Goal: Information Seeking & Learning: Learn about a topic

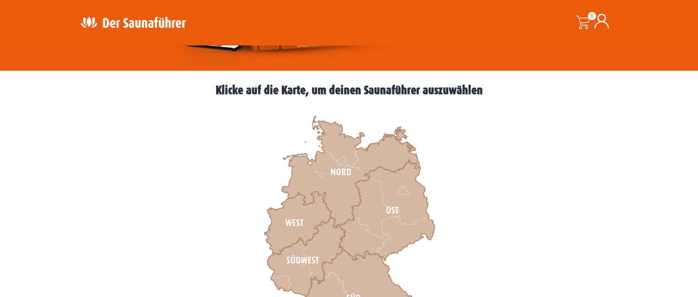
scroll to position [230, 0]
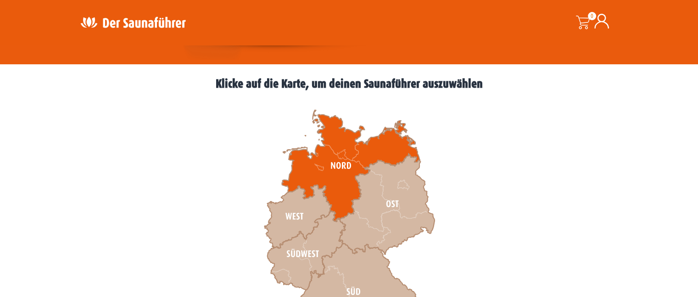
click at [336, 138] on icon at bounding box center [351, 166] width 138 height 112
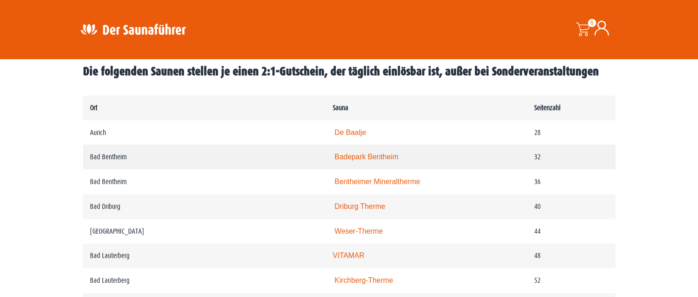
scroll to position [459, 0]
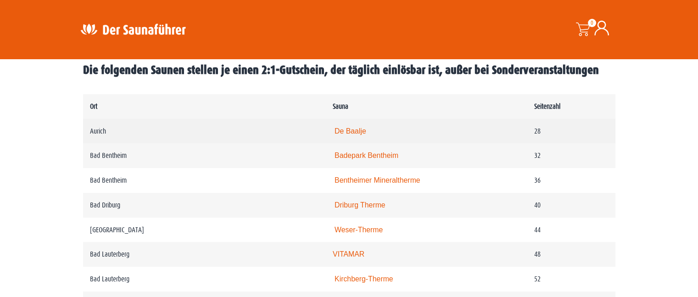
click at [358, 129] on link "De Baalje" at bounding box center [351, 131] width 32 height 8
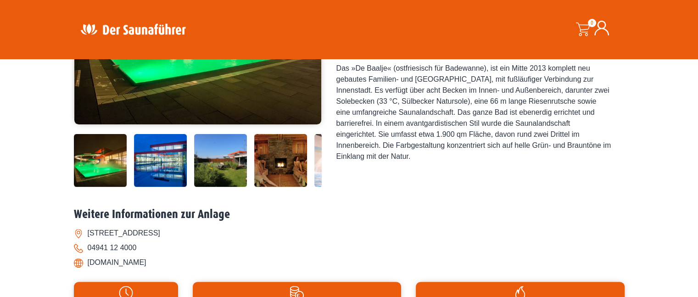
scroll to position [229, 0]
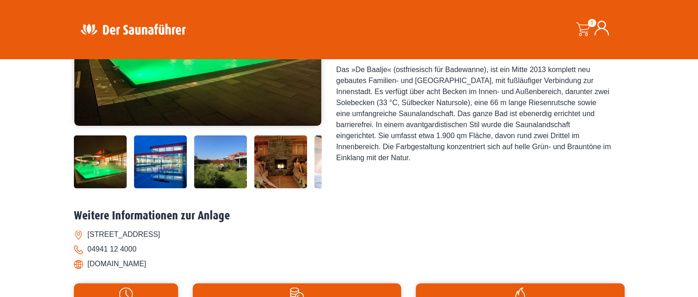
click at [285, 153] on img at bounding box center [280, 161] width 53 height 53
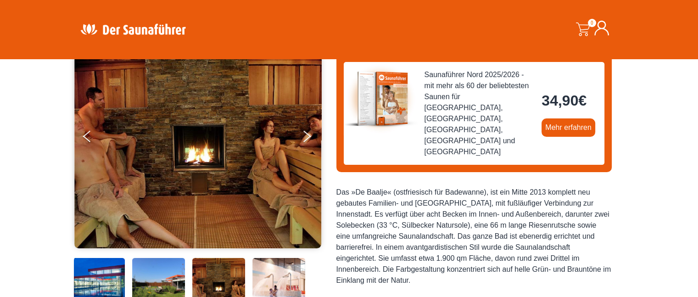
scroll to position [91, 0]
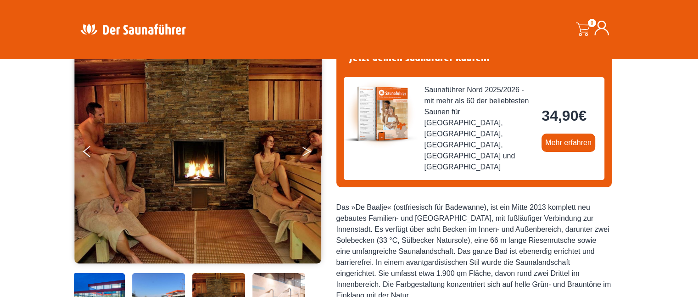
click at [309, 148] on button "Next" at bounding box center [313, 153] width 23 height 23
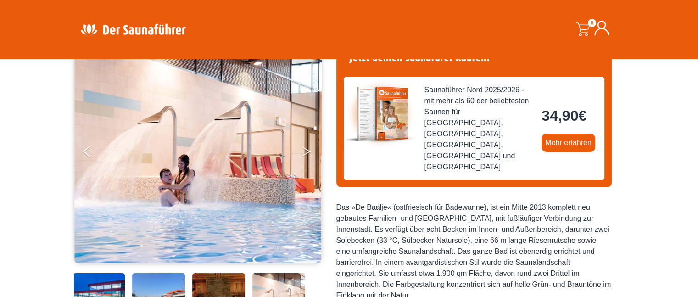
click at [309, 149] on button "Next" at bounding box center [313, 153] width 23 height 23
click at [303, 150] on button "Next" at bounding box center [313, 153] width 23 height 23
click at [305, 149] on button "Next" at bounding box center [313, 153] width 23 height 23
click at [88, 151] on button "Previous" at bounding box center [94, 153] width 23 height 23
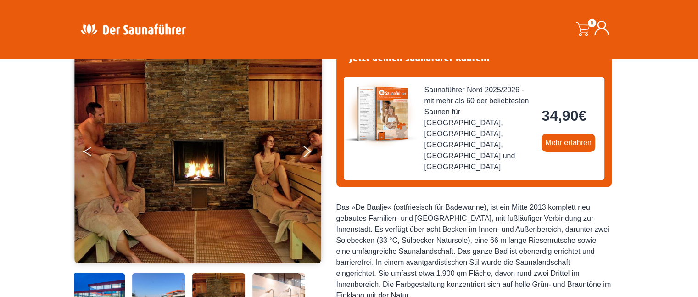
click at [88, 151] on button "Previous" at bounding box center [94, 153] width 23 height 23
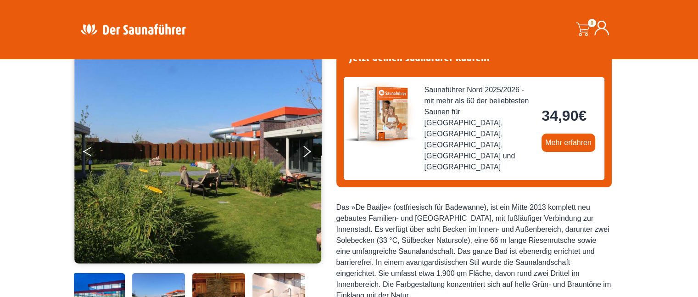
click at [88, 151] on button "Previous" at bounding box center [94, 153] width 23 height 23
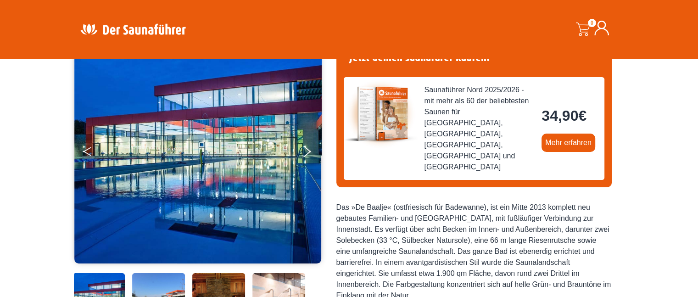
click at [88, 151] on button "Previous" at bounding box center [94, 153] width 23 height 23
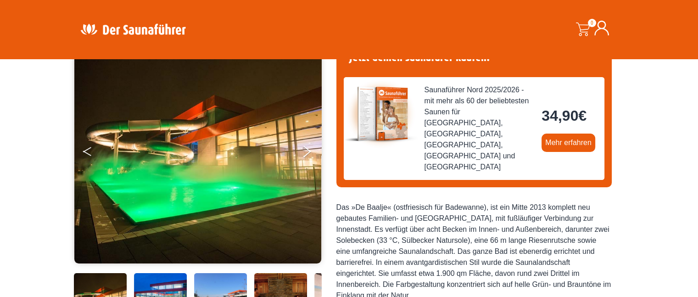
click at [88, 151] on button "Previous" at bounding box center [94, 153] width 23 height 23
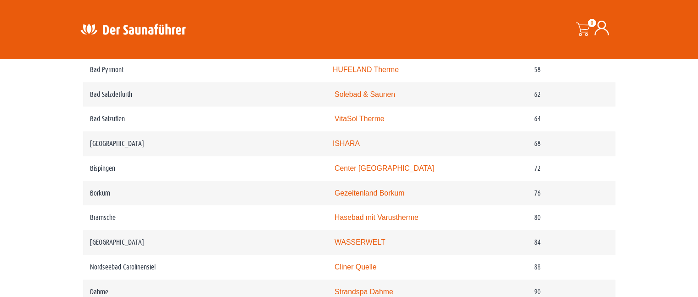
scroll to position [758, 0]
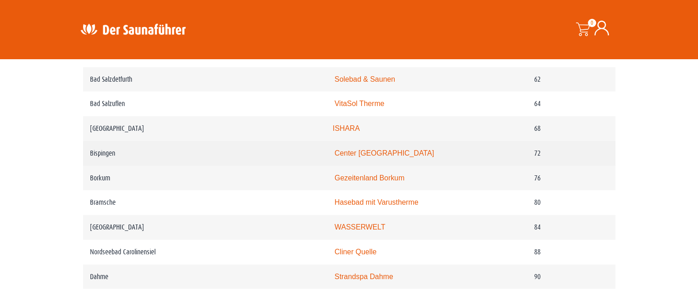
click at [377, 158] on td "Center Parcs Bispinger Heide" at bounding box center [427, 153] width 202 height 25
click at [374, 151] on link "Center Parcs Bispinger Heide" at bounding box center [385, 153] width 100 height 8
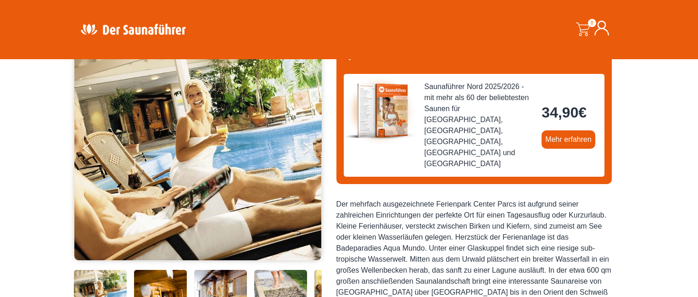
scroll to position [92, 0]
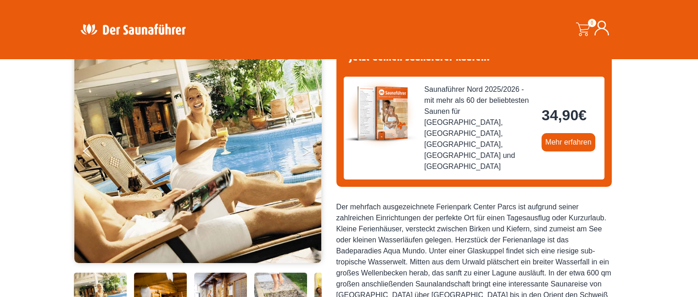
click at [309, 153] on button "Next" at bounding box center [313, 152] width 23 height 23
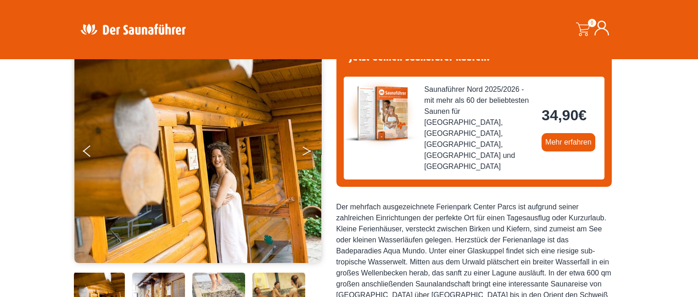
click at [309, 151] on icon "Next" at bounding box center [307, 153] width 8 height 6
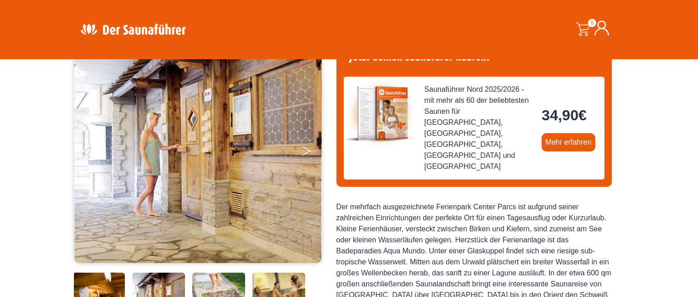
click at [309, 151] on icon "Next" at bounding box center [307, 153] width 8 height 6
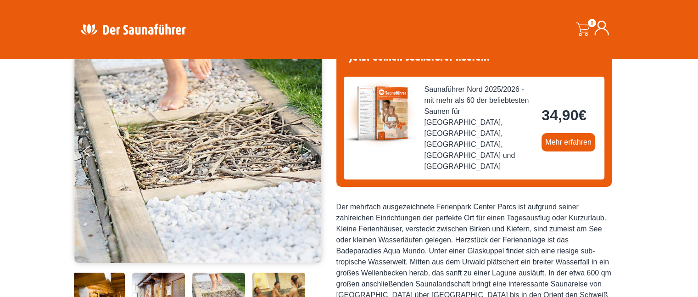
click at [309, 151] on icon "Next" at bounding box center [307, 153] width 8 height 6
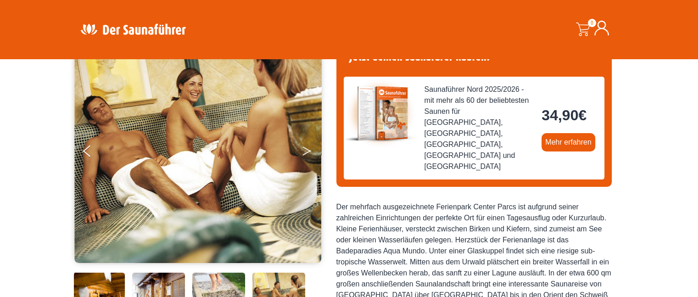
click at [309, 151] on icon "Next" at bounding box center [307, 153] width 8 height 6
click at [309, 148] on button "Next" at bounding box center [313, 152] width 23 height 23
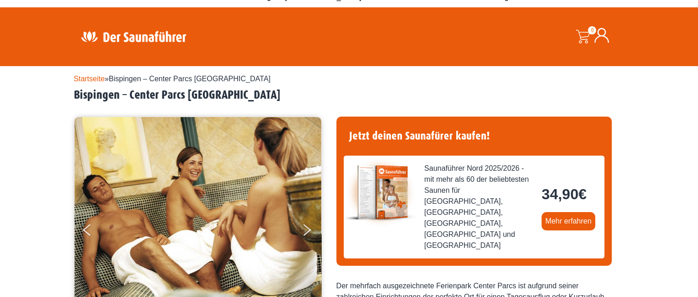
scroll to position [0, 0]
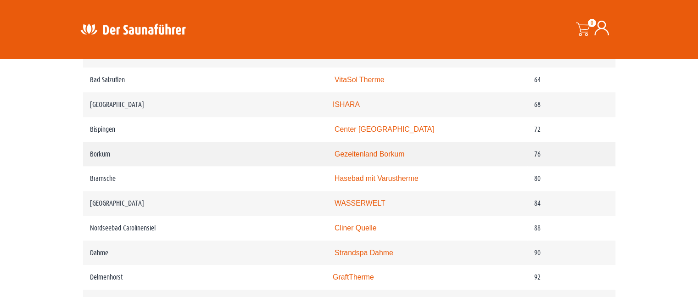
scroll to position [828, 0]
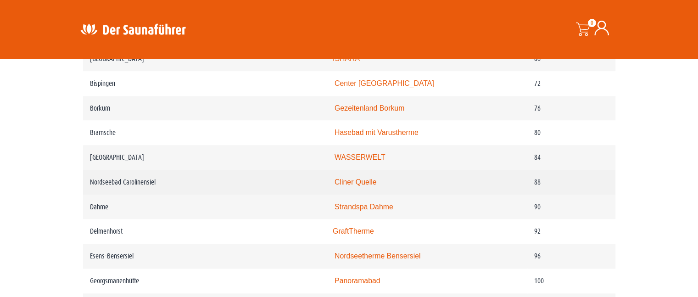
click at [354, 179] on link "Cliner Quelle" at bounding box center [356, 182] width 42 height 8
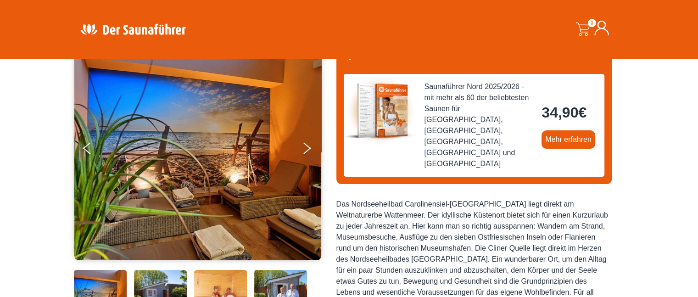
scroll to position [92, 0]
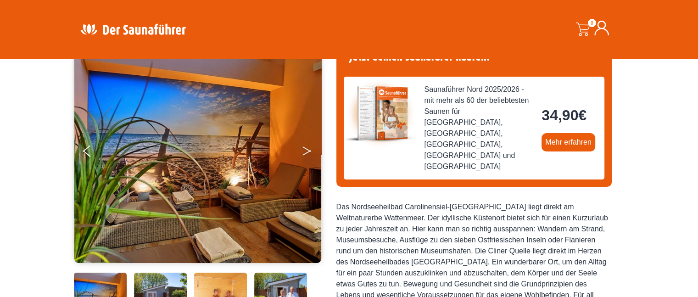
click at [308, 152] on icon "Next" at bounding box center [307, 153] width 8 height 6
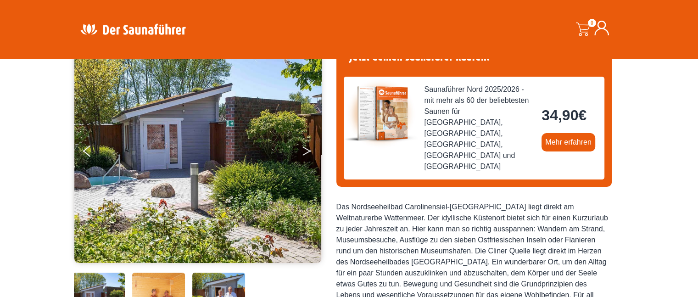
click at [308, 152] on icon "Next" at bounding box center [307, 153] width 8 height 6
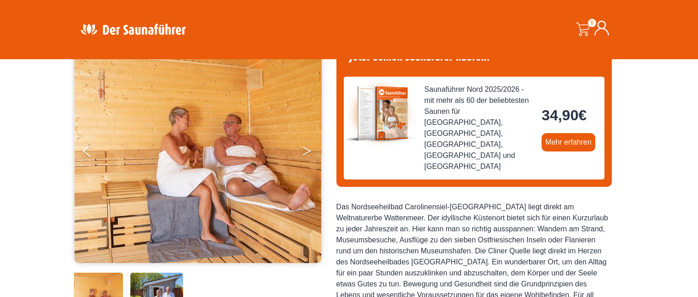
click at [308, 152] on icon "Next" at bounding box center [307, 153] width 8 height 6
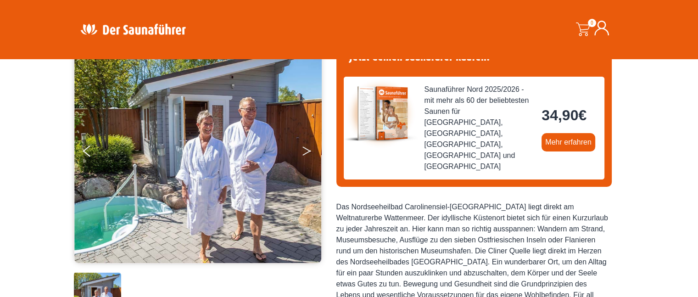
click at [308, 152] on icon "Next" at bounding box center [307, 153] width 8 height 6
click at [307, 147] on button "Next" at bounding box center [313, 152] width 23 height 23
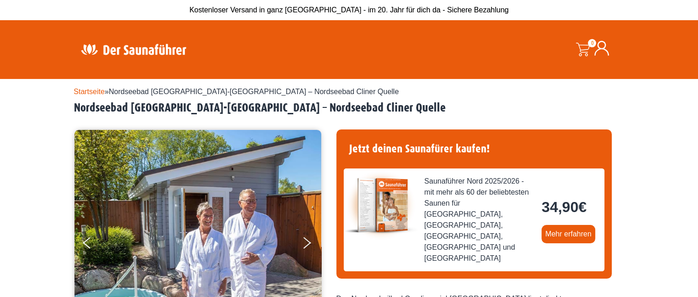
scroll to position [0, 0]
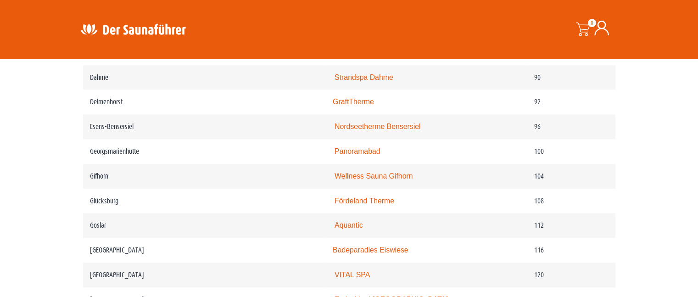
scroll to position [1004, 0]
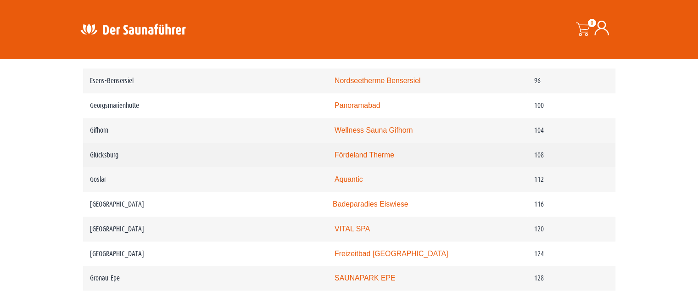
click at [351, 153] on link "Fördeland Therme" at bounding box center [365, 155] width 60 height 8
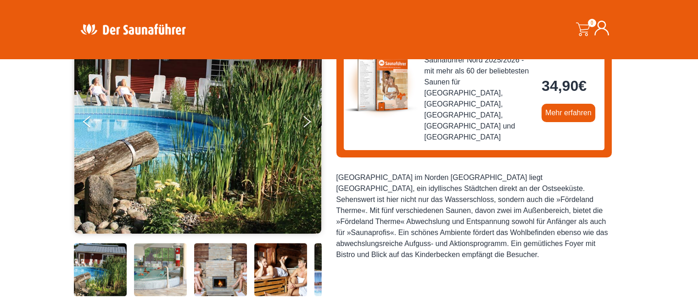
scroll to position [92, 0]
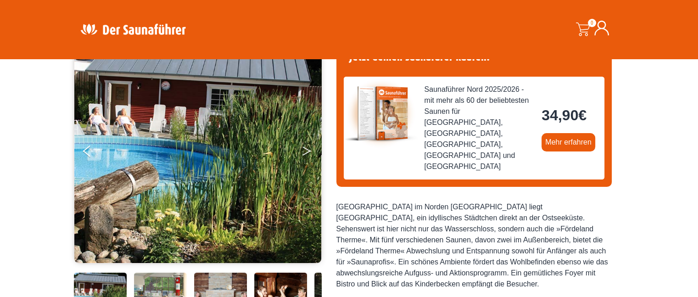
click at [309, 150] on icon "Next" at bounding box center [307, 153] width 8 height 6
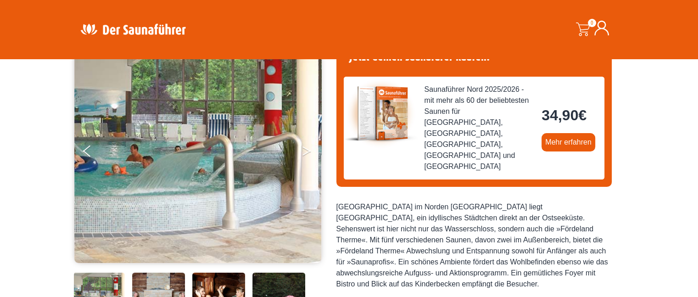
click at [309, 150] on icon "Next" at bounding box center [307, 153] width 8 height 6
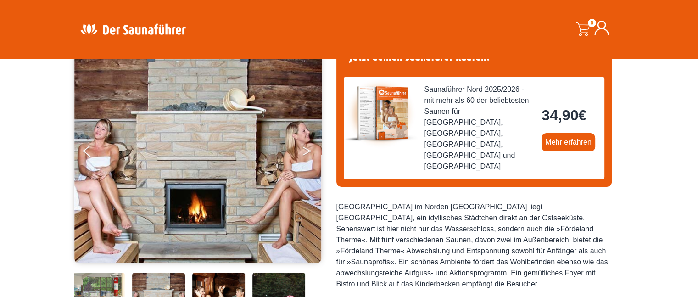
click at [309, 150] on icon "Next" at bounding box center [307, 153] width 8 height 6
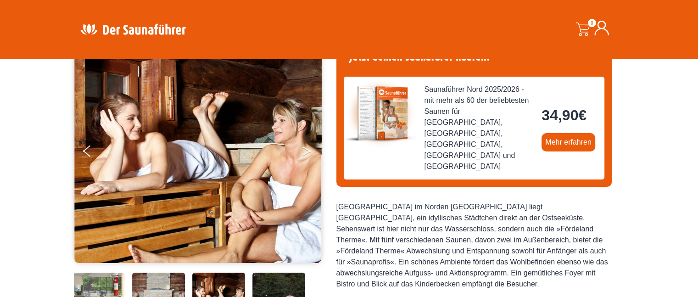
click at [309, 150] on icon "Next" at bounding box center [307, 153] width 8 height 6
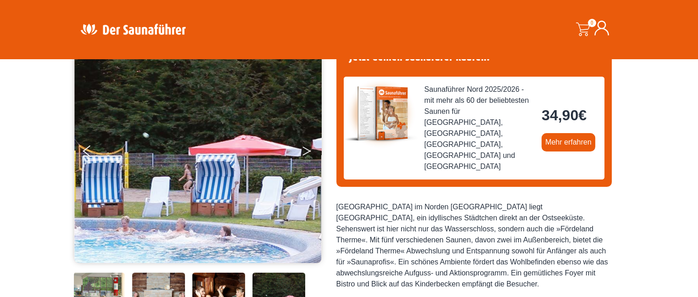
click at [309, 150] on icon "Next" at bounding box center [307, 153] width 8 height 6
click at [308, 149] on icon "Next" at bounding box center [307, 149] width 8 height 6
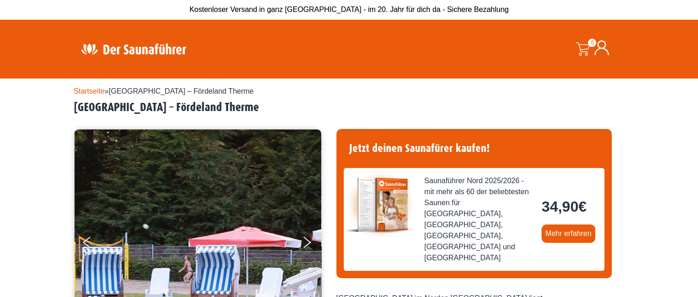
scroll to position [0, 0]
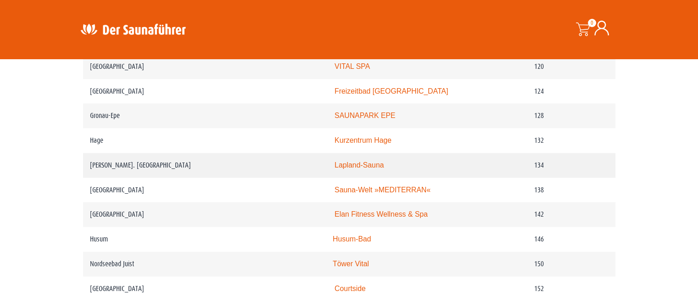
scroll to position [1179, 0]
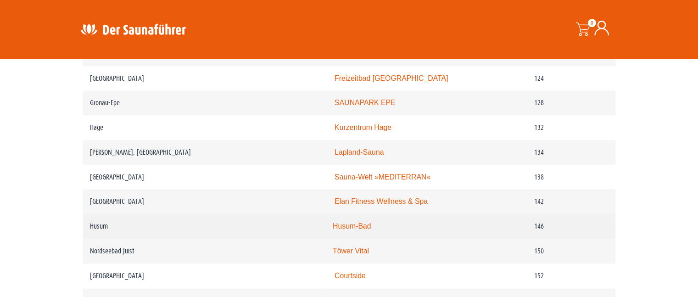
click at [352, 225] on link "Husum-Bad" at bounding box center [352, 226] width 39 height 8
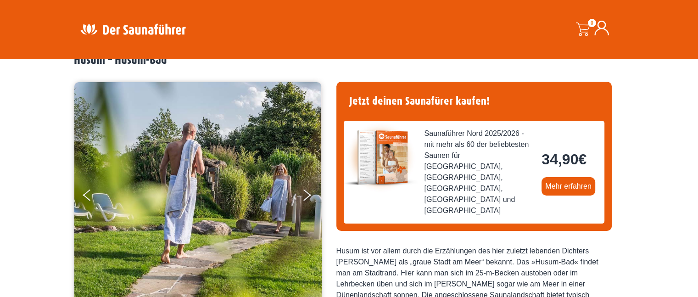
scroll to position [46, 0]
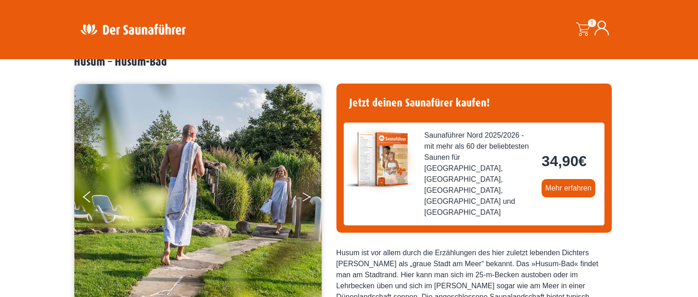
click at [308, 195] on icon "Next" at bounding box center [307, 195] width 8 height 6
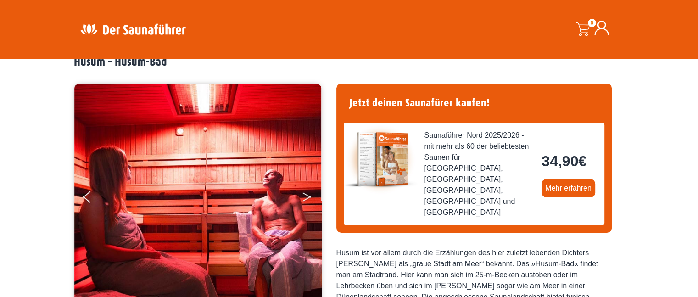
click at [308, 195] on icon "Next" at bounding box center [307, 195] width 8 height 6
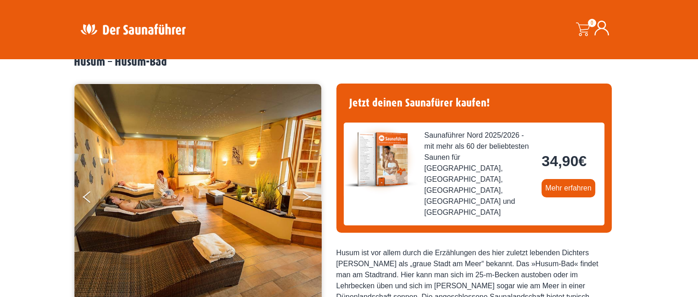
click at [308, 195] on icon "Next" at bounding box center [307, 195] width 8 height 6
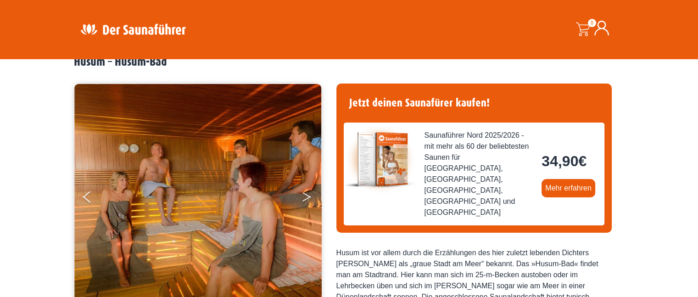
click at [308, 195] on icon "Next" at bounding box center [307, 195] width 8 height 6
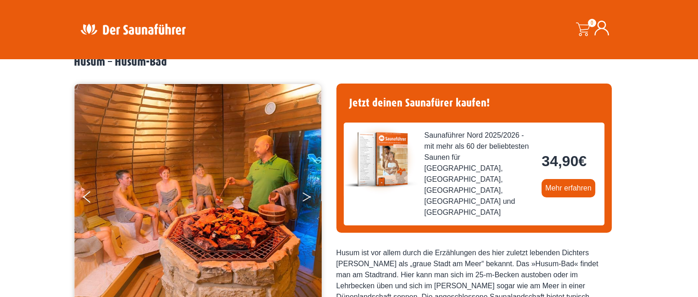
click at [308, 195] on icon "Next" at bounding box center [307, 195] width 8 height 6
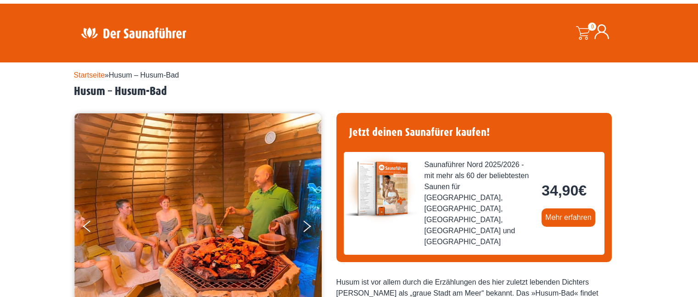
scroll to position [0, 0]
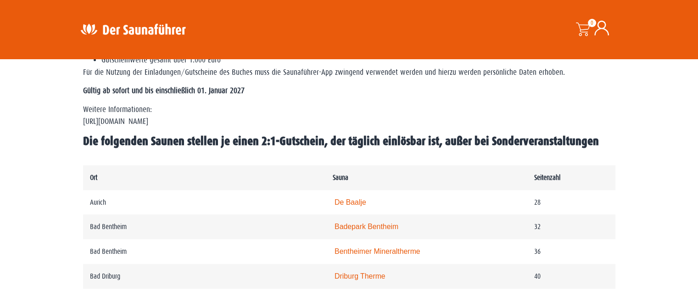
scroll to position [391, 0]
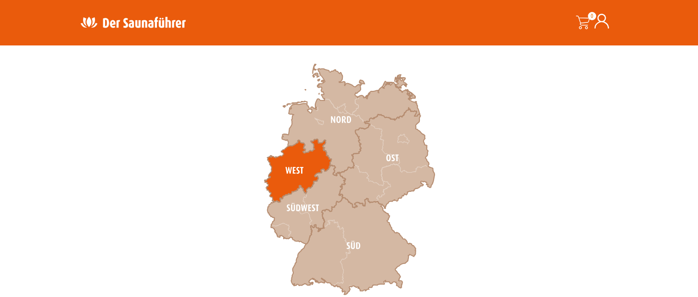
click at [314, 164] on icon at bounding box center [297, 170] width 67 height 63
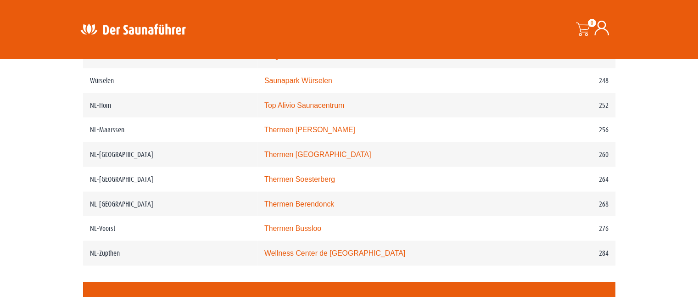
scroll to position [1882, 0]
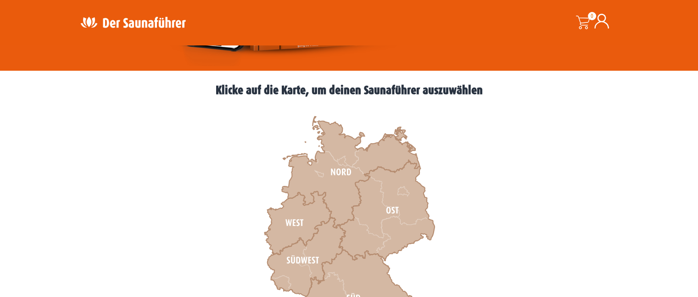
scroll to position [275, 0]
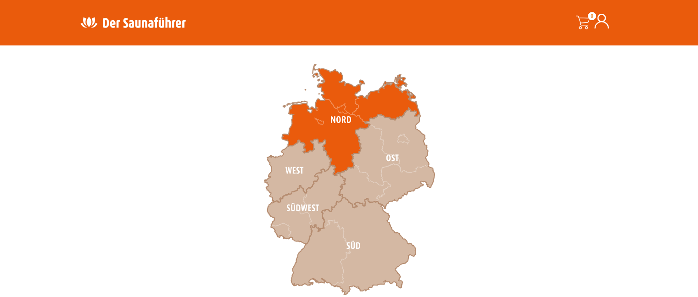
click at [340, 112] on icon at bounding box center [351, 120] width 138 height 112
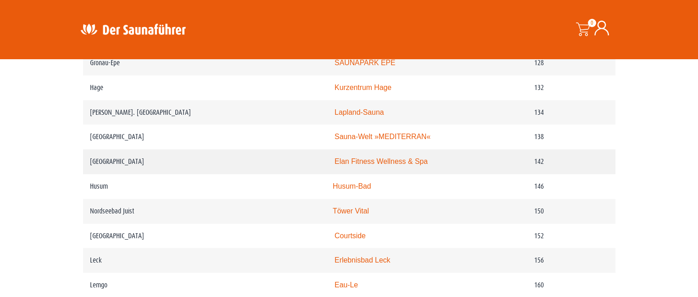
scroll to position [1240, 0]
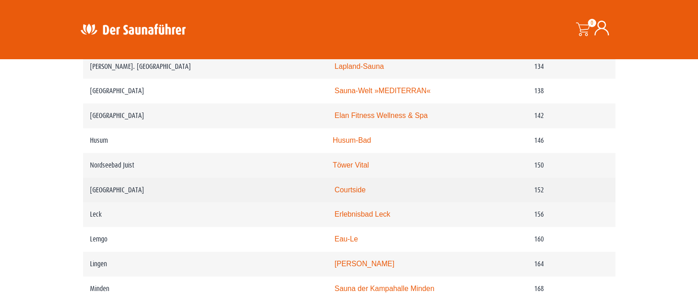
click at [349, 183] on td "Courtside" at bounding box center [427, 190] width 202 height 25
click at [353, 191] on link "Courtside" at bounding box center [350, 190] width 31 height 8
